Goal: Check status: Check status

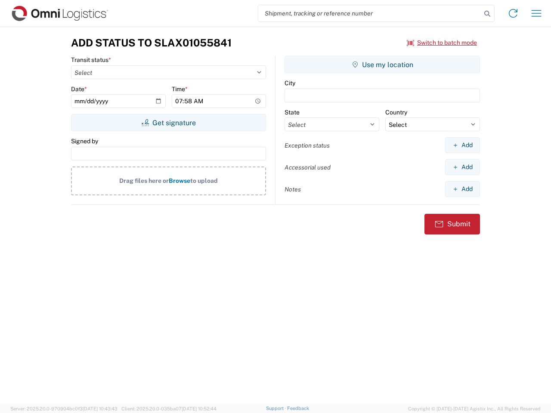
click at [370, 13] on input "search" at bounding box center [369, 13] width 223 height 16
click at [487, 14] on icon at bounding box center [487, 14] width 12 height 12
click at [513, 13] on icon at bounding box center [513, 13] width 14 height 14
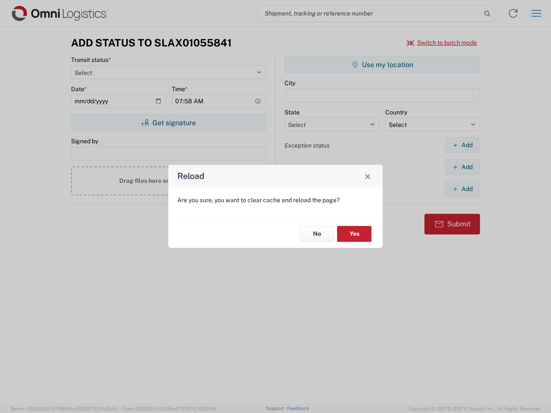
click at [536, 13] on div "Reload Are you sure, you want to clear cache and reload the page? No Yes" at bounding box center [275, 206] width 551 height 413
click at [442, 43] on div "Reload Are you sure, you want to clear cache and reload the page? No Yes" at bounding box center [275, 206] width 551 height 413
click at [168, 123] on div "Reload Are you sure, you want to clear cache and reload the page? No Yes" at bounding box center [275, 206] width 551 height 413
click at [382, 65] on div "Reload Are you sure, you want to clear cache and reload the page? No Yes" at bounding box center [275, 206] width 551 height 413
click at [462, 145] on div "Reload Are you sure, you want to clear cache and reload the page? No Yes" at bounding box center [275, 206] width 551 height 413
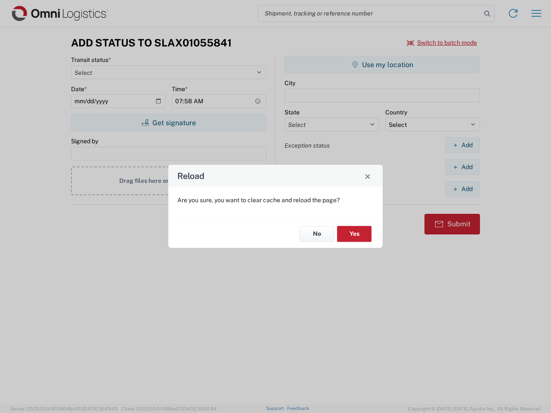
click at [462, 167] on div "Reload Are you sure, you want to clear cache and reload the page? No Yes" at bounding box center [275, 206] width 551 height 413
click at [462, 189] on div "Reload Are you sure, you want to clear cache and reload the page? No Yes" at bounding box center [275, 206] width 551 height 413
